Goal: Find specific page/section: Find specific page/section

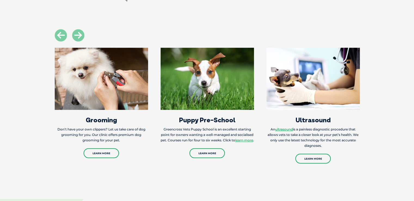
scroll to position [598, 0]
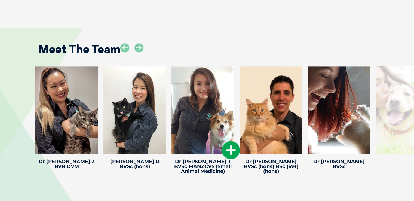
scroll to position [734, 0]
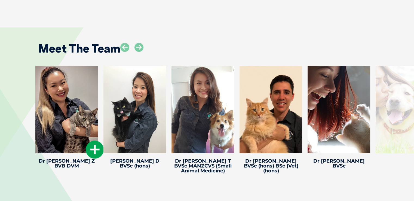
click at [53, 109] on div at bounding box center [66, 109] width 63 height 87
click at [96, 147] on icon at bounding box center [95, 149] width 18 height 18
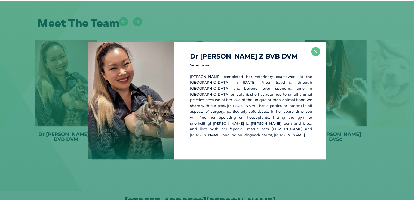
scroll to position [766, 0]
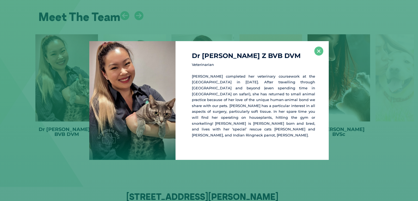
click at [313, 49] on div "Dr [PERSON_NAME] Z BVB DVM Veterinarian [PERSON_NAME] completed her veterinary …" at bounding box center [251, 100] width 153 height 119
click at [317, 51] on button "×" at bounding box center [318, 51] width 9 height 9
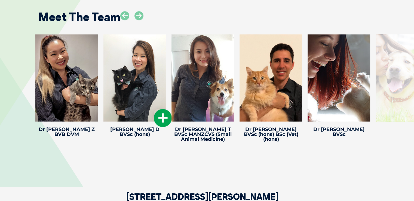
click at [155, 74] on div at bounding box center [134, 77] width 63 height 87
click at [145, 73] on div at bounding box center [134, 77] width 63 height 87
